Goal: Task Accomplishment & Management: Manage account settings

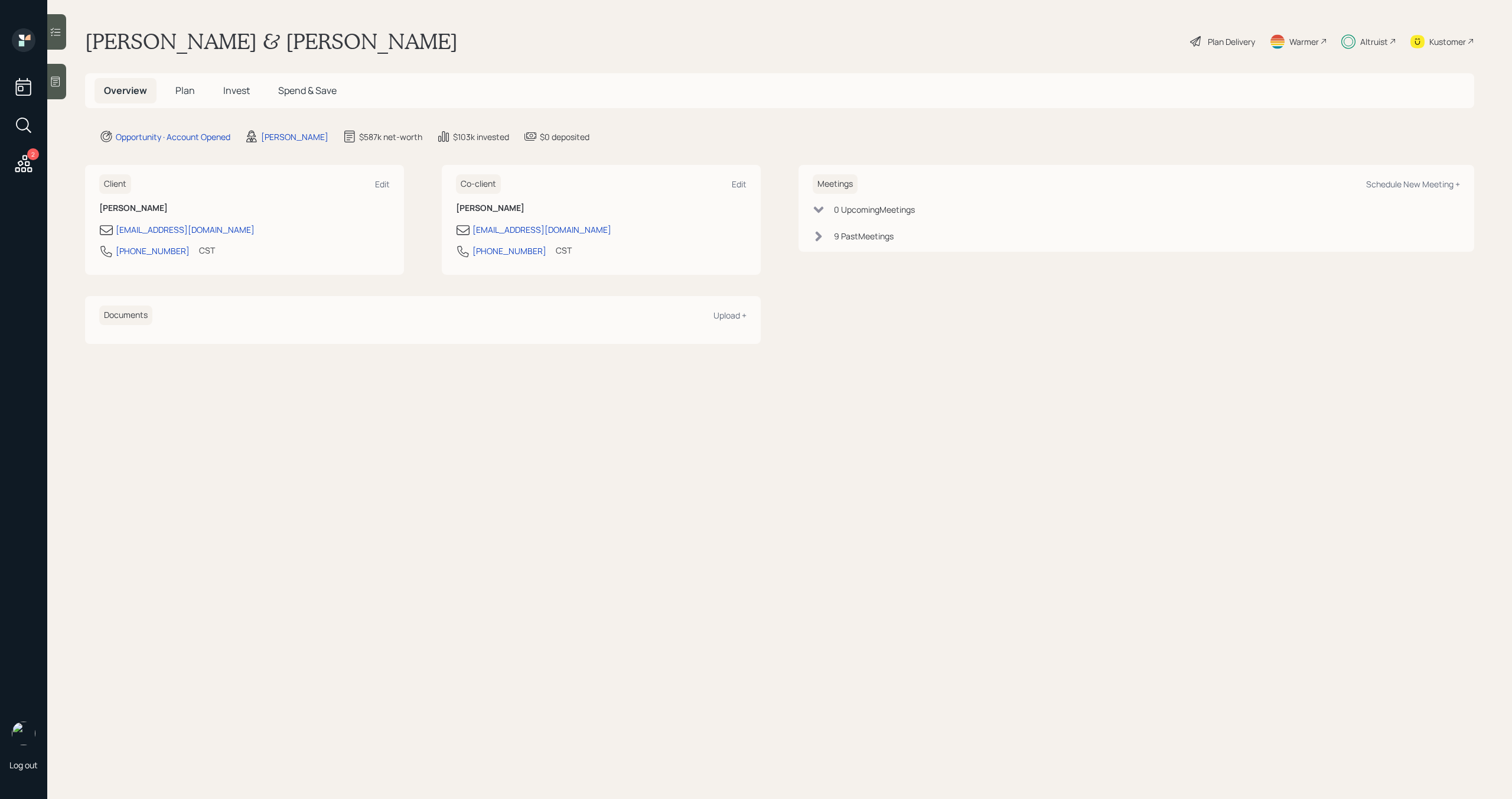
click at [21, 161] on icon at bounding box center [23, 163] width 21 height 21
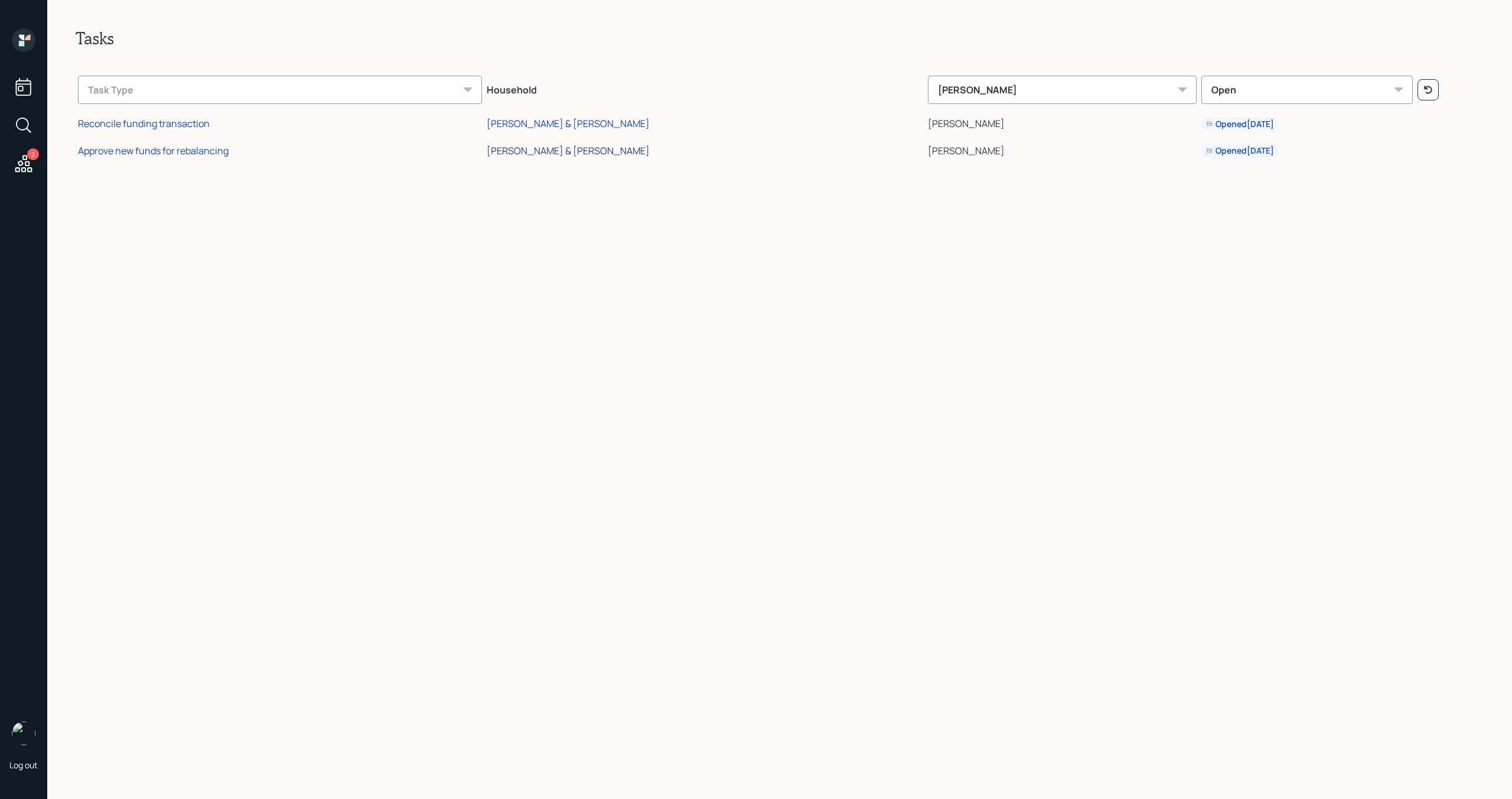
click at [611, 154] on div "[PERSON_NAME] & [PERSON_NAME]" at bounding box center [568, 150] width 163 height 13
